Goal: Navigation & Orientation: Find specific page/section

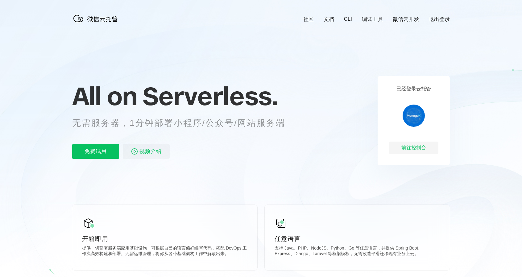
scroll to position [0, 1097]
click at [405, 21] on link "微信云开发" at bounding box center [406, 19] width 26 height 7
click at [418, 147] on div "前往控制台" at bounding box center [413, 148] width 49 height 12
click at [398, 21] on link "微信云开发" at bounding box center [406, 19] width 26 height 7
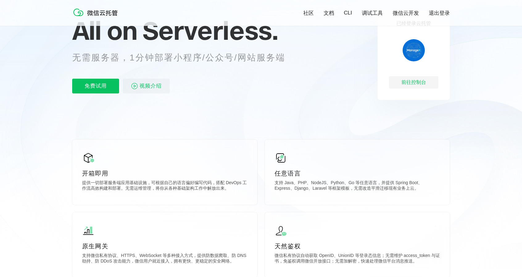
scroll to position [72, 0]
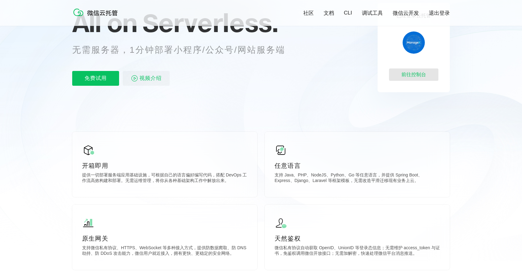
click at [406, 77] on div "前往控制台" at bounding box center [413, 74] width 49 height 12
